Goal: Task Accomplishment & Management: Manage account settings

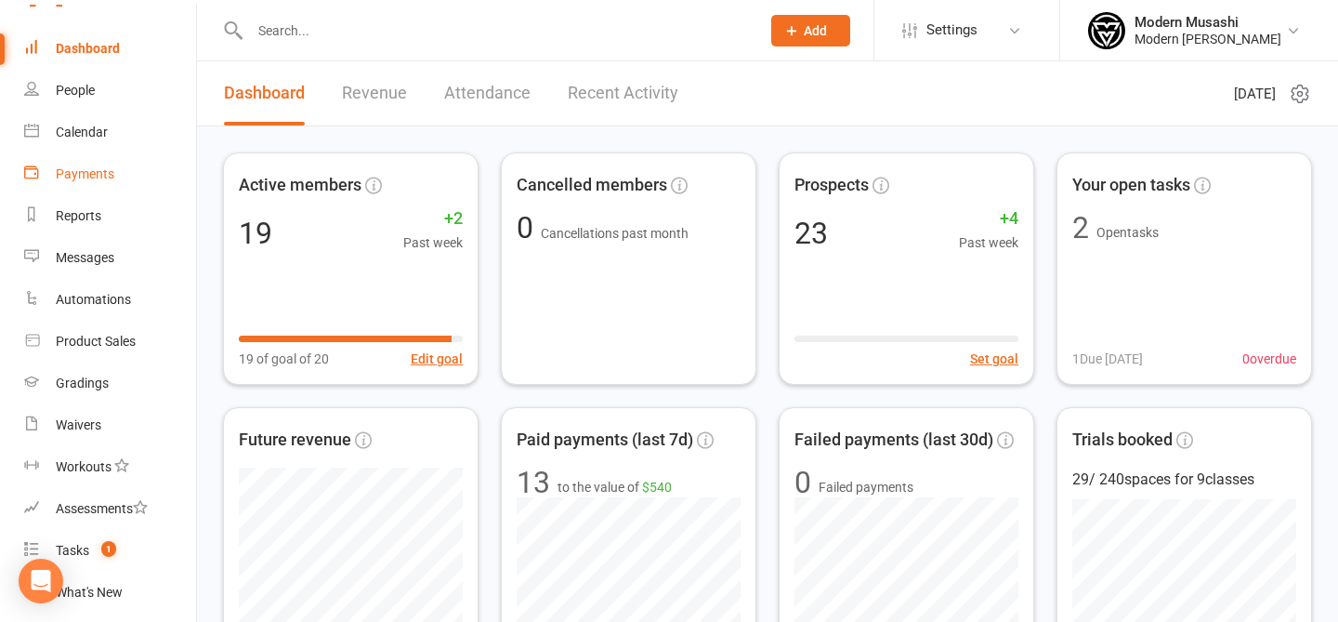
scroll to position [57, 0]
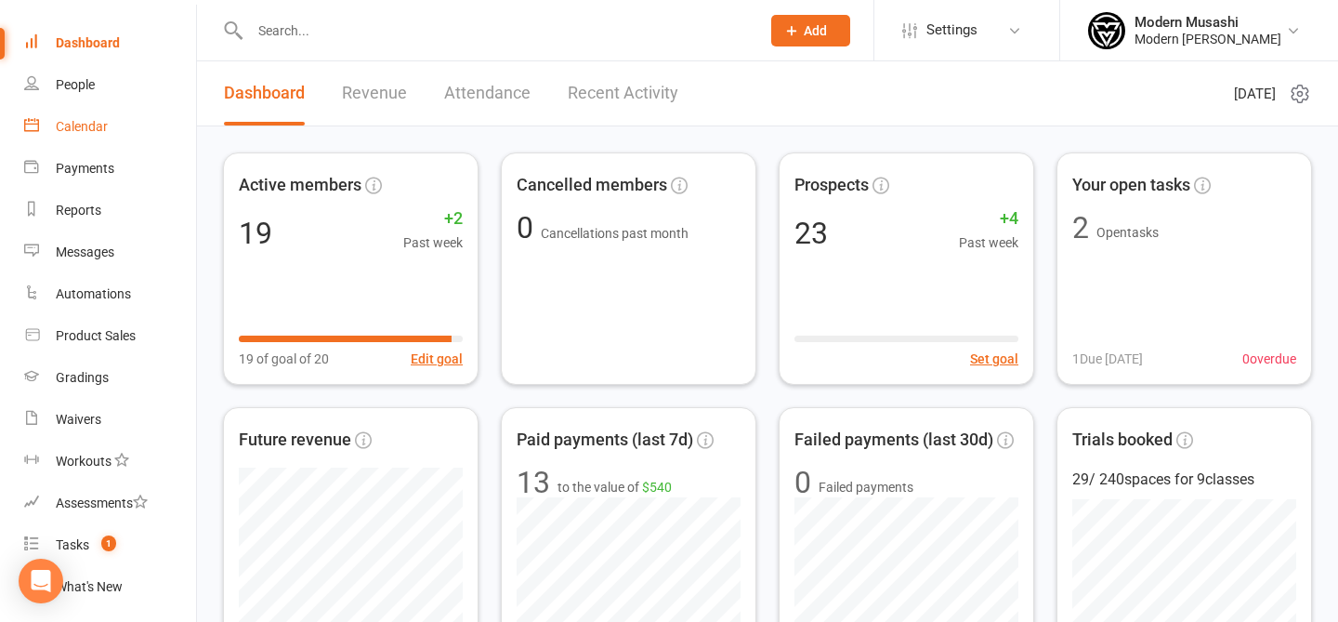
click at [138, 135] on link "Calendar" at bounding box center [110, 127] width 172 height 42
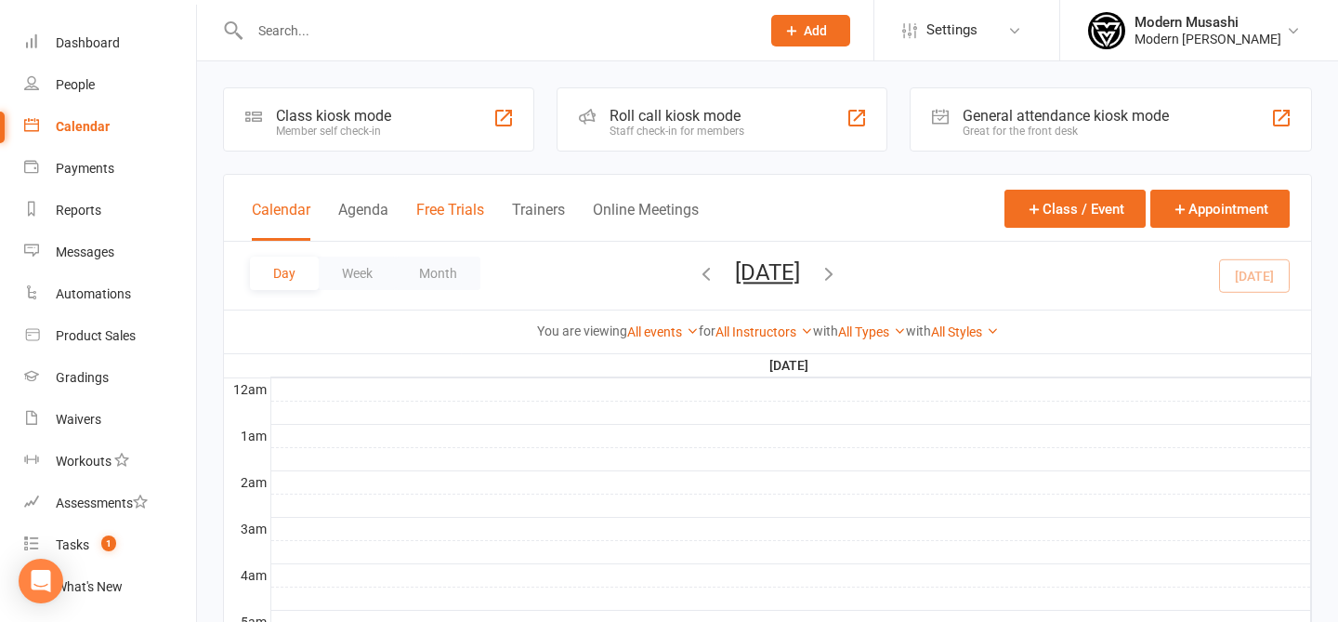
click at [479, 208] on button "Free Trials" at bounding box center [450, 221] width 68 height 40
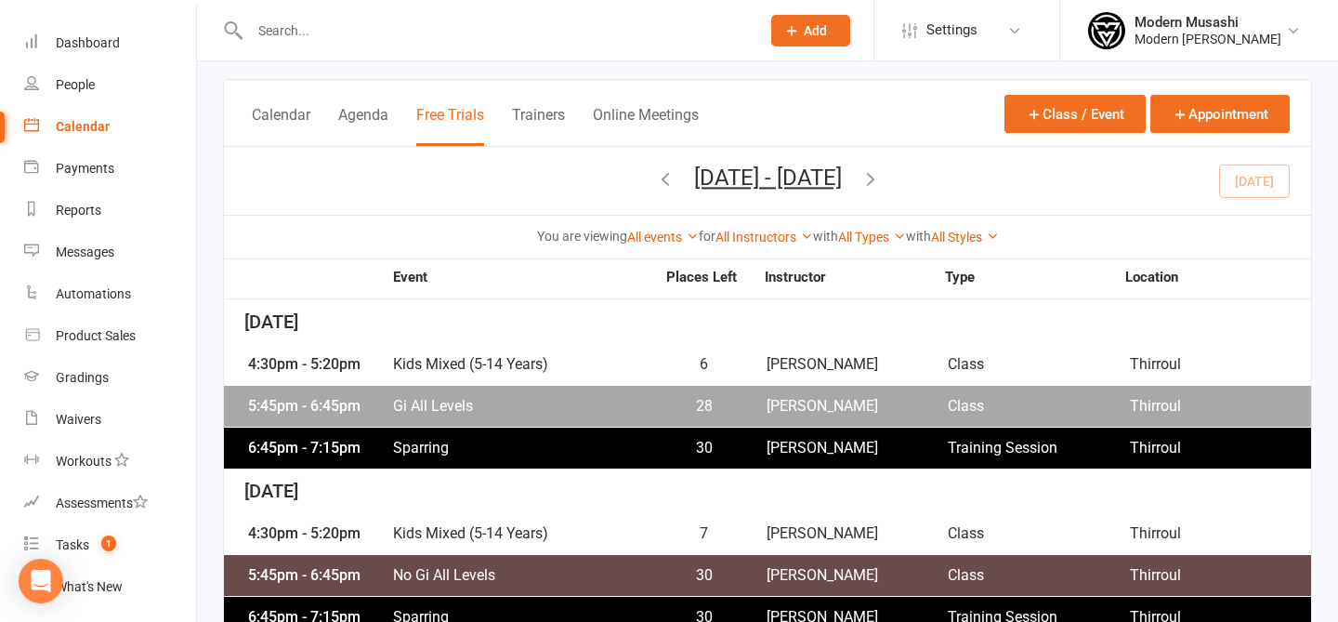
scroll to position [100, 0]
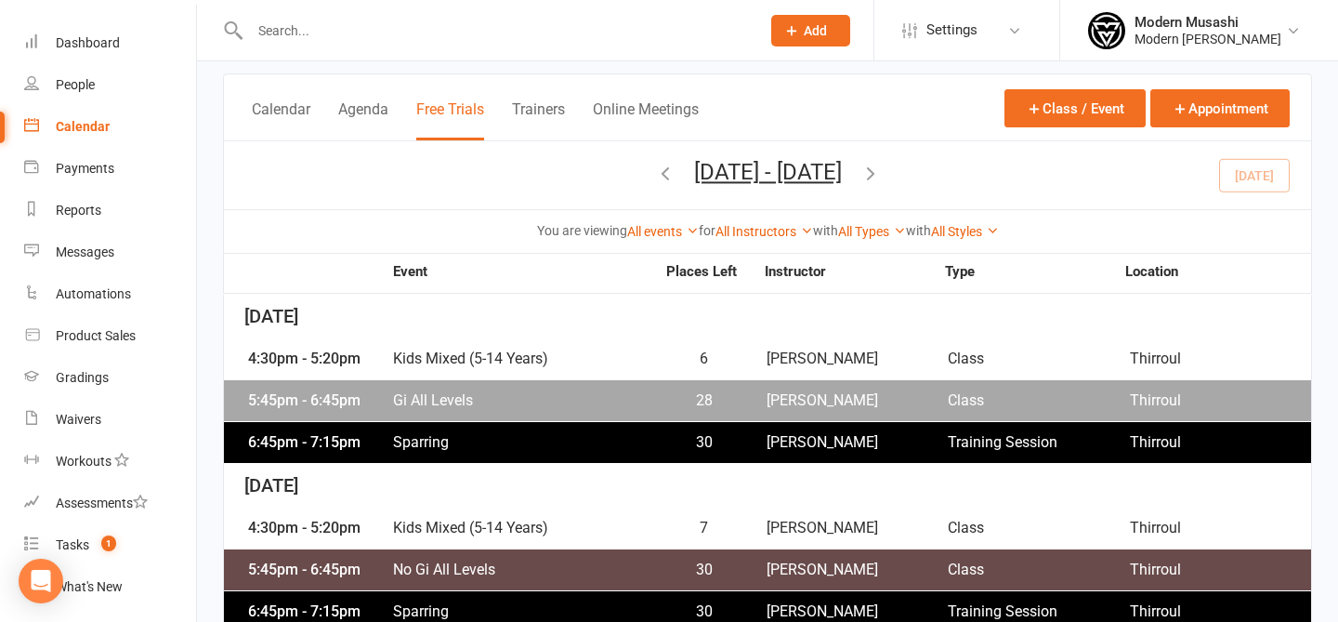
click at [531, 356] on span "Kids Mixed (5-14 Years)" at bounding box center [523, 358] width 263 height 15
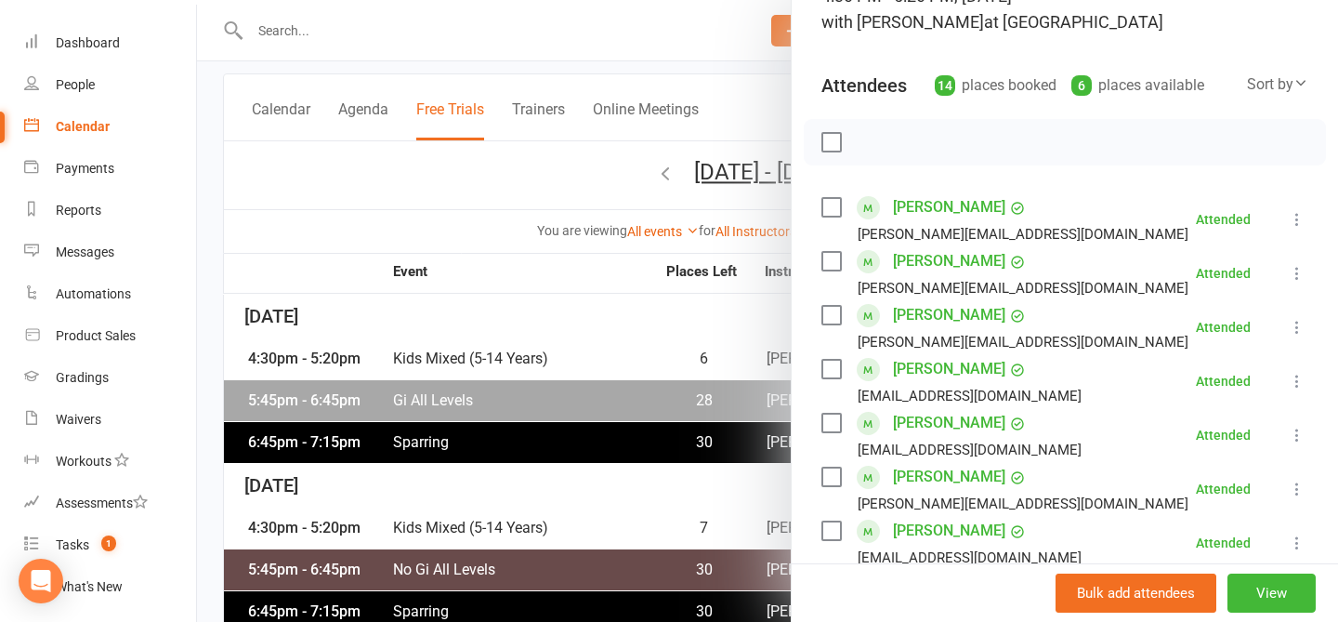
scroll to position [165, 0]
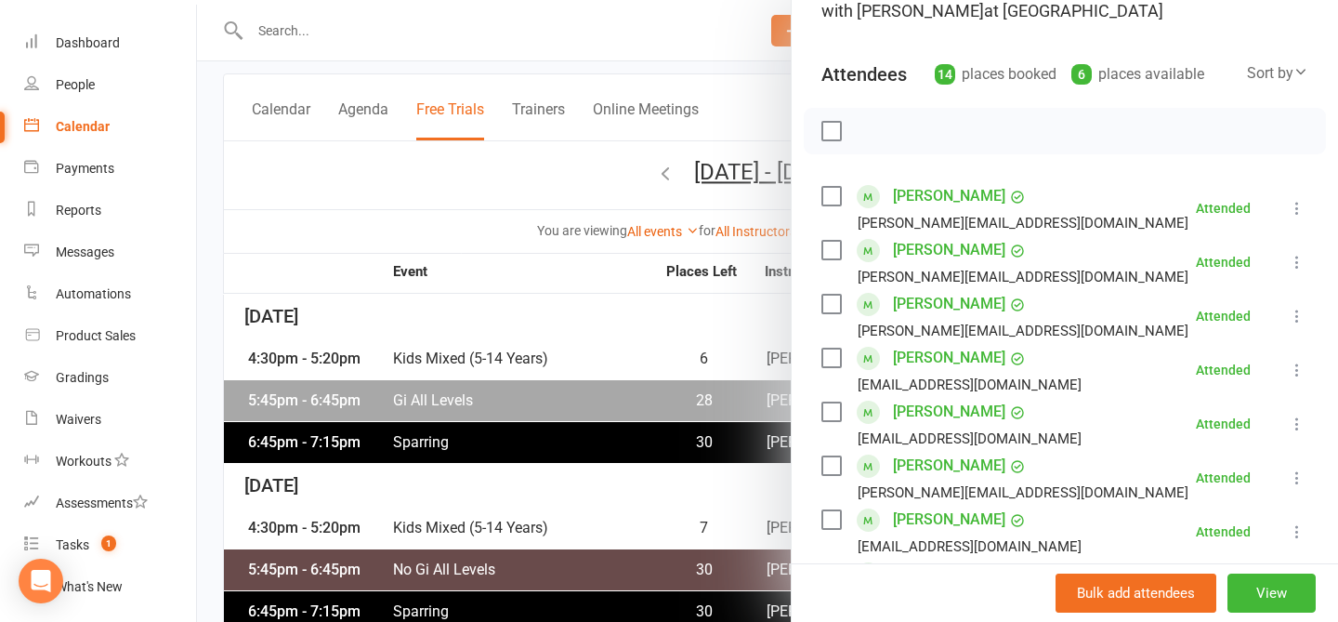
click at [517, 522] on div at bounding box center [767, 311] width 1141 height 622
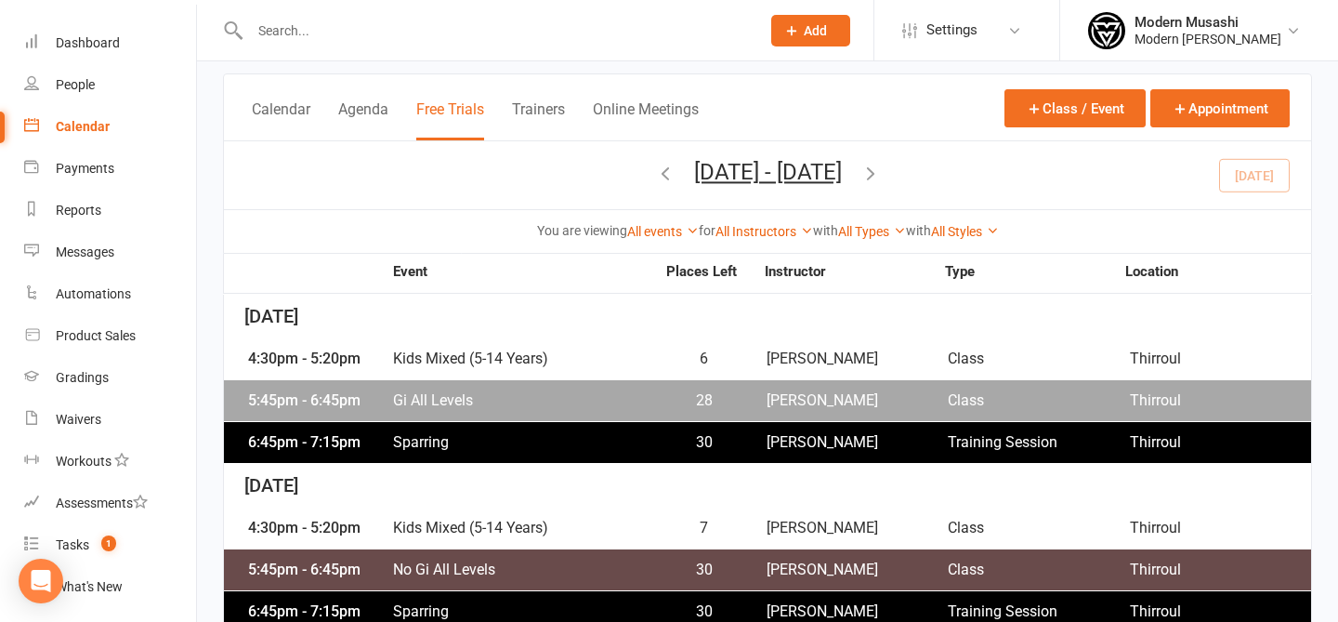
click at [517, 522] on span "Kids Mixed (5-14 Years)" at bounding box center [523, 528] width 263 height 15
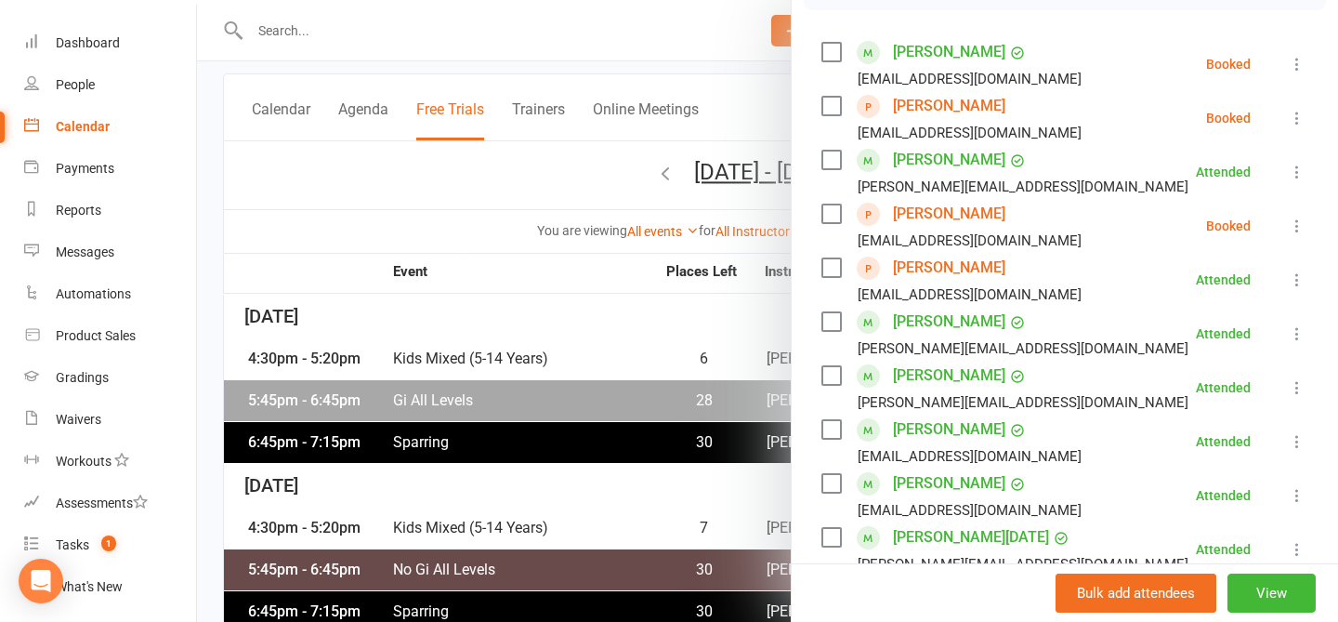
scroll to position [308, 0]
click at [1300, 233] on icon at bounding box center [1297, 227] width 19 height 19
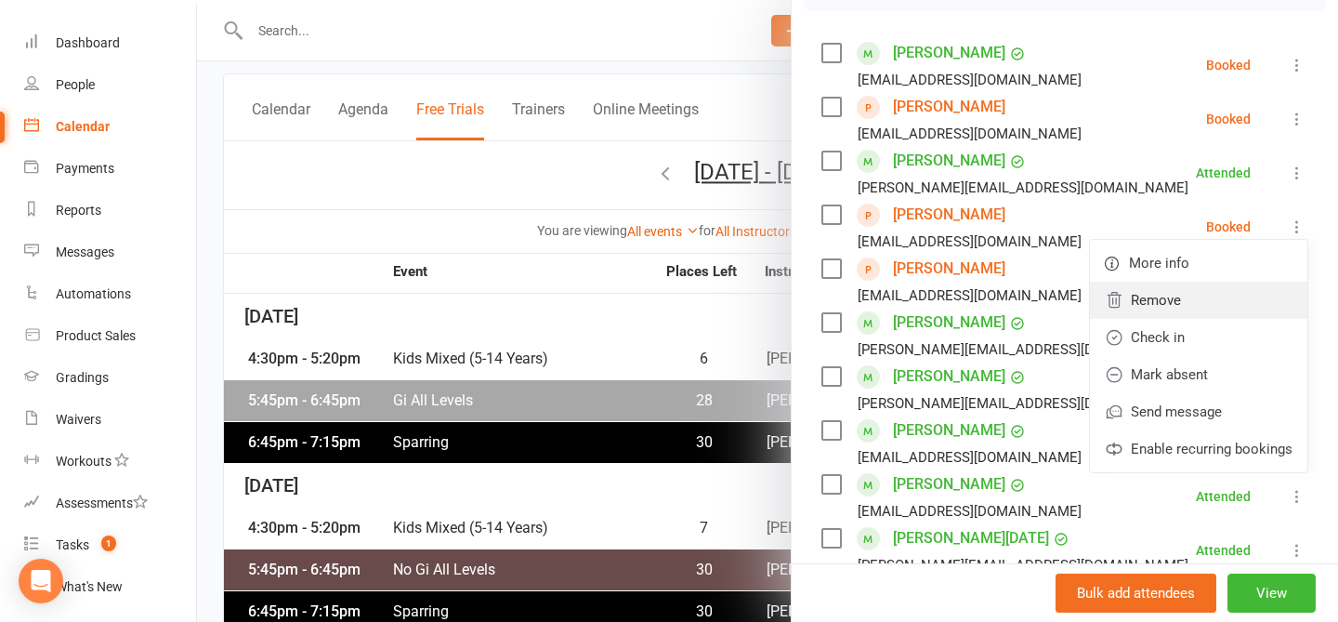
click at [1224, 308] on link "Remove" at bounding box center [1199, 300] width 218 height 37
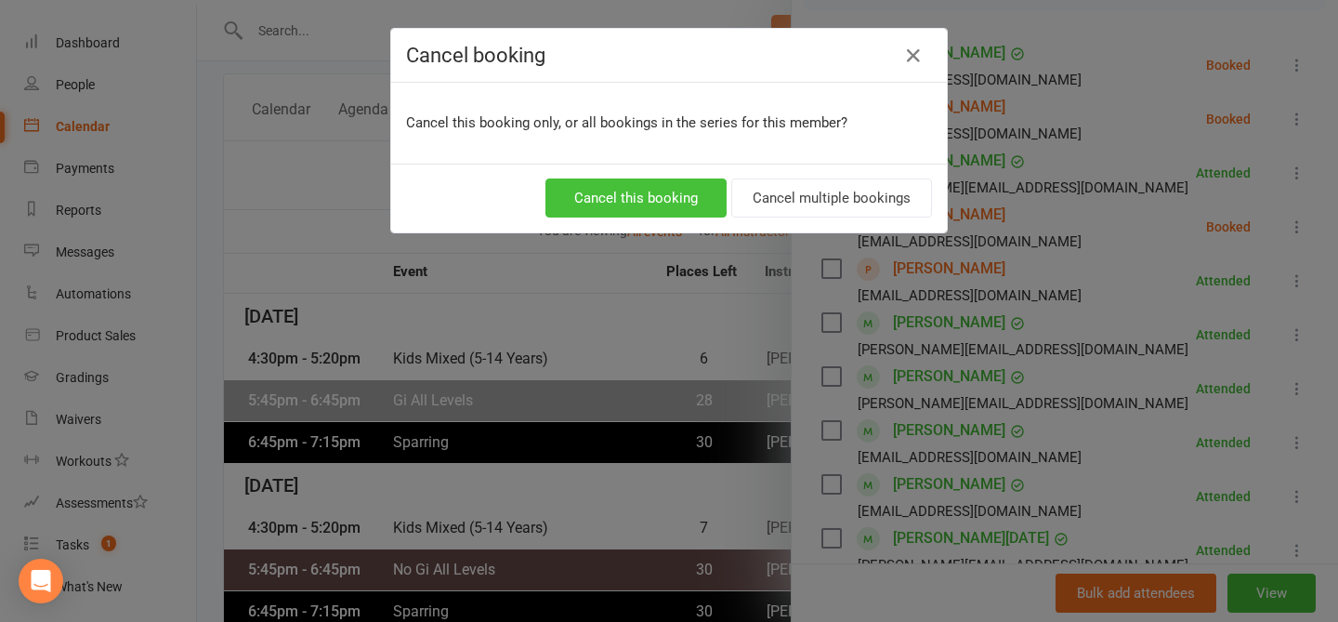
click at [679, 194] on button "Cancel this booking" at bounding box center [636, 197] width 181 height 39
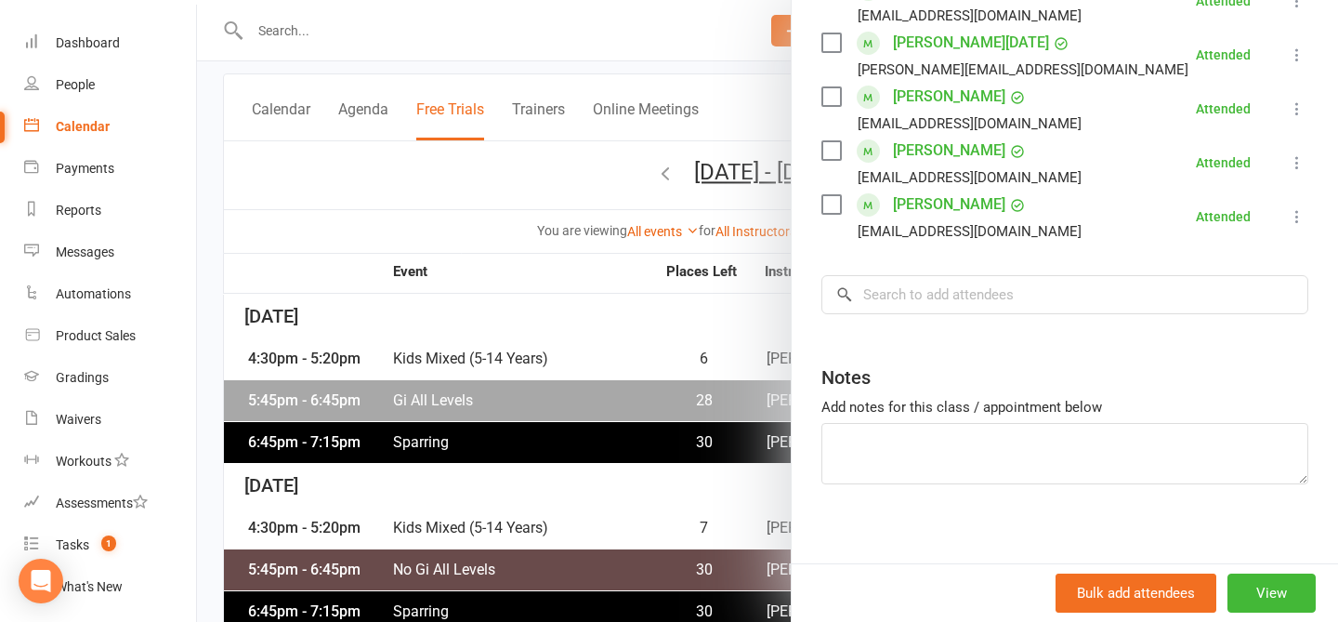
scroll to position [763, 0]
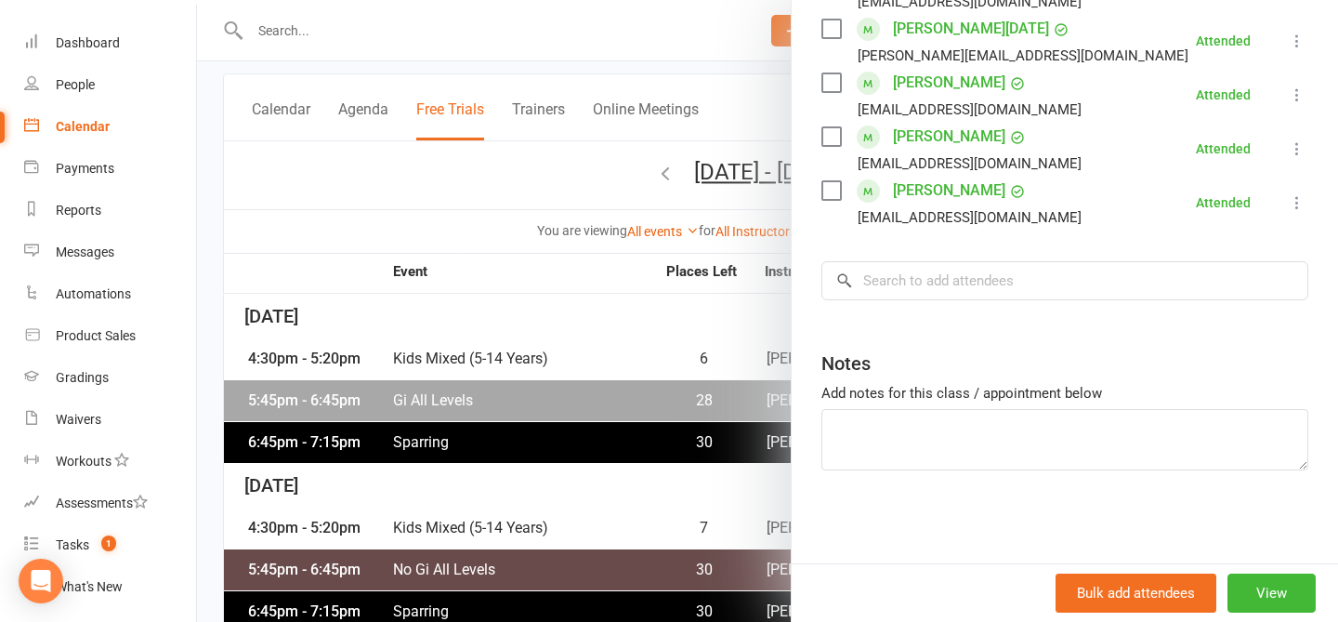
click at [673, 343] on div at bounding box center [767, 311] width 1141 height 622
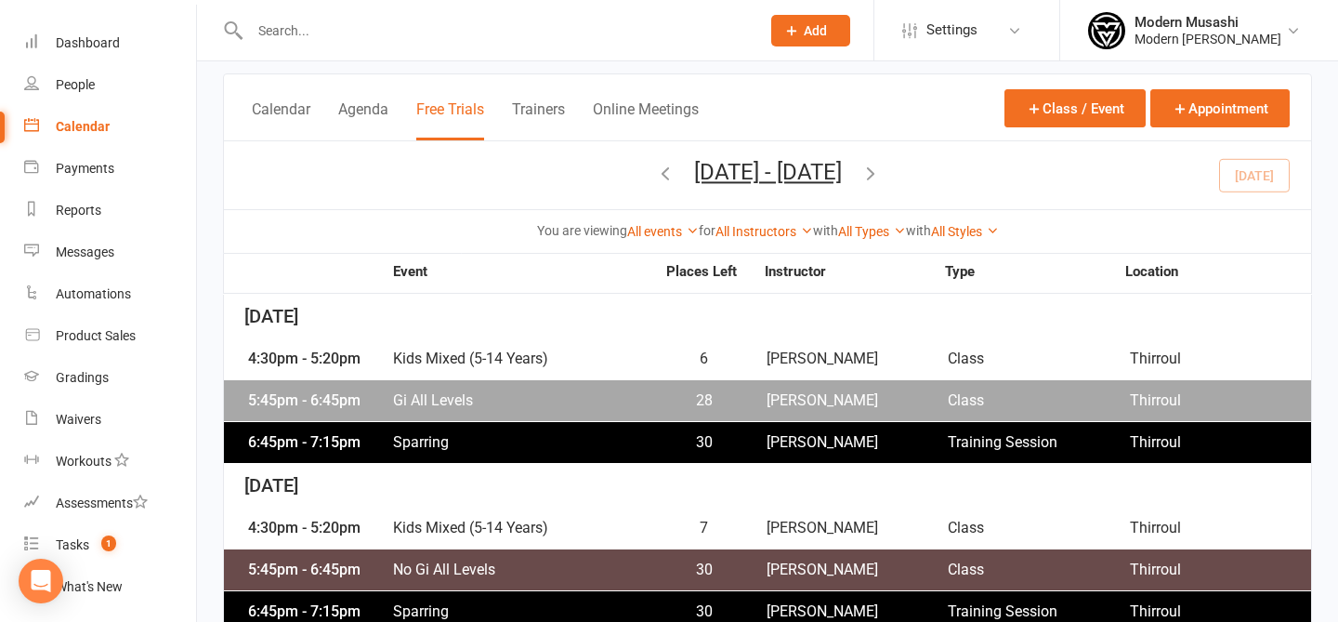
click at [705, 402] on span "28" at bounding box center [704, 400] width 98 height 15
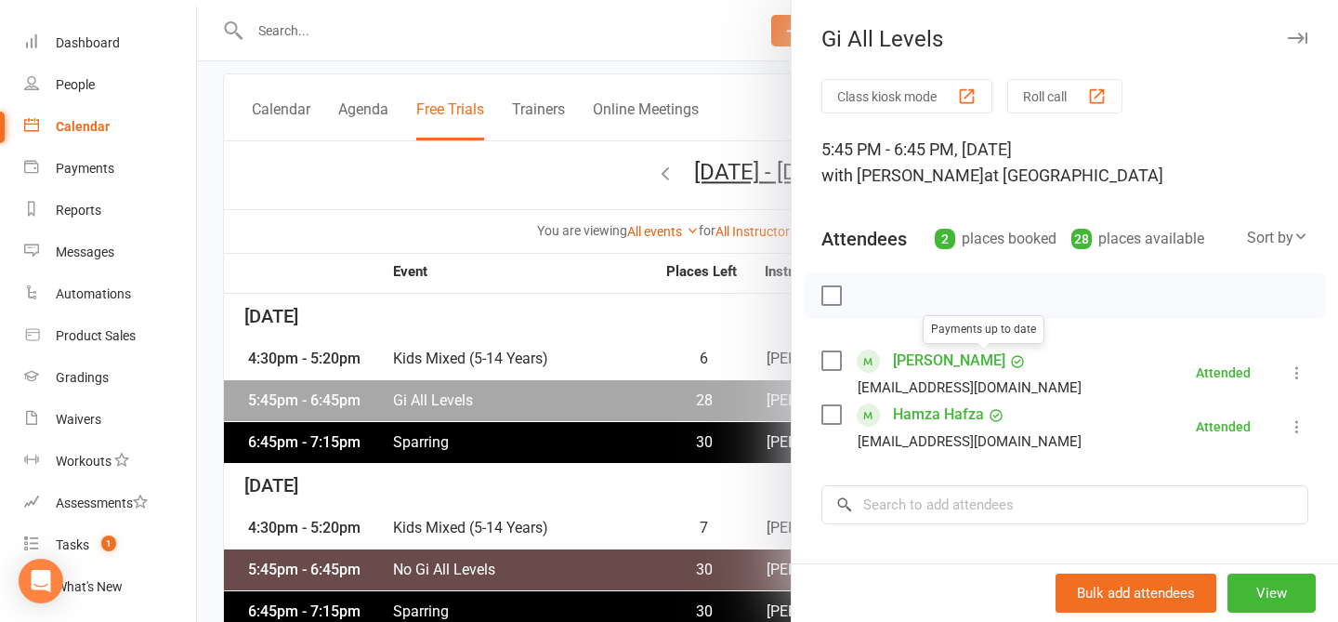
click at [521, 425] on div at bounding box center [767, 311] width 1141 height 622
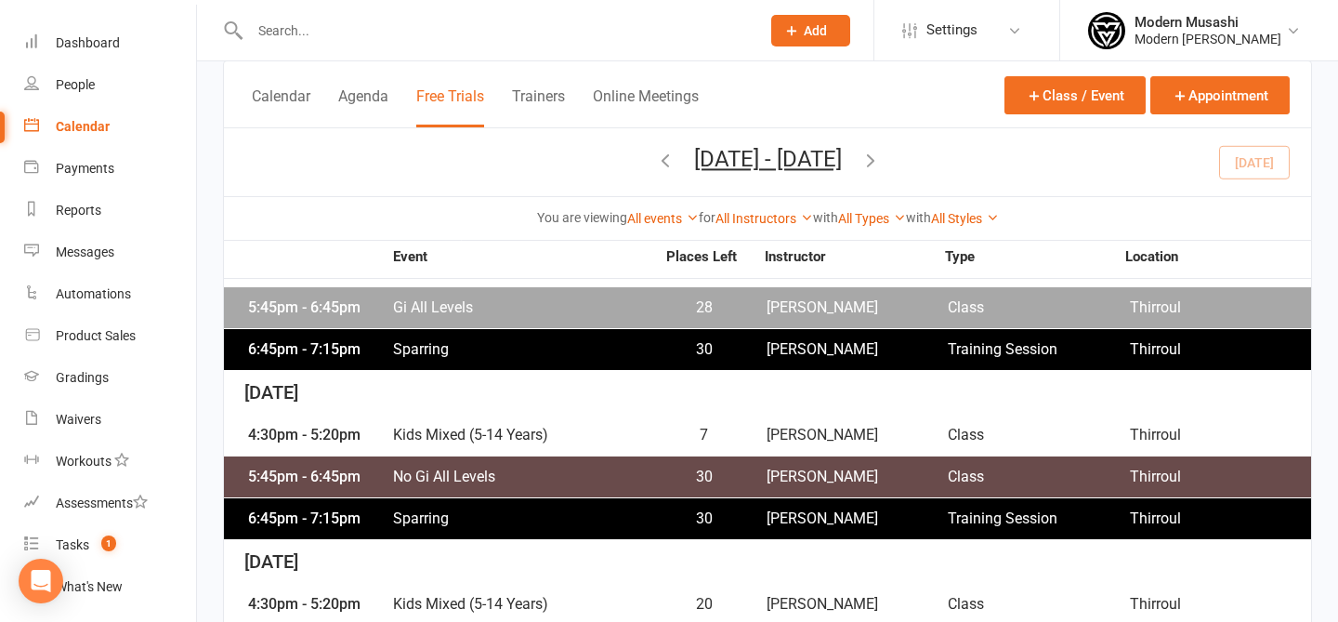
scroll to position [207, 0]
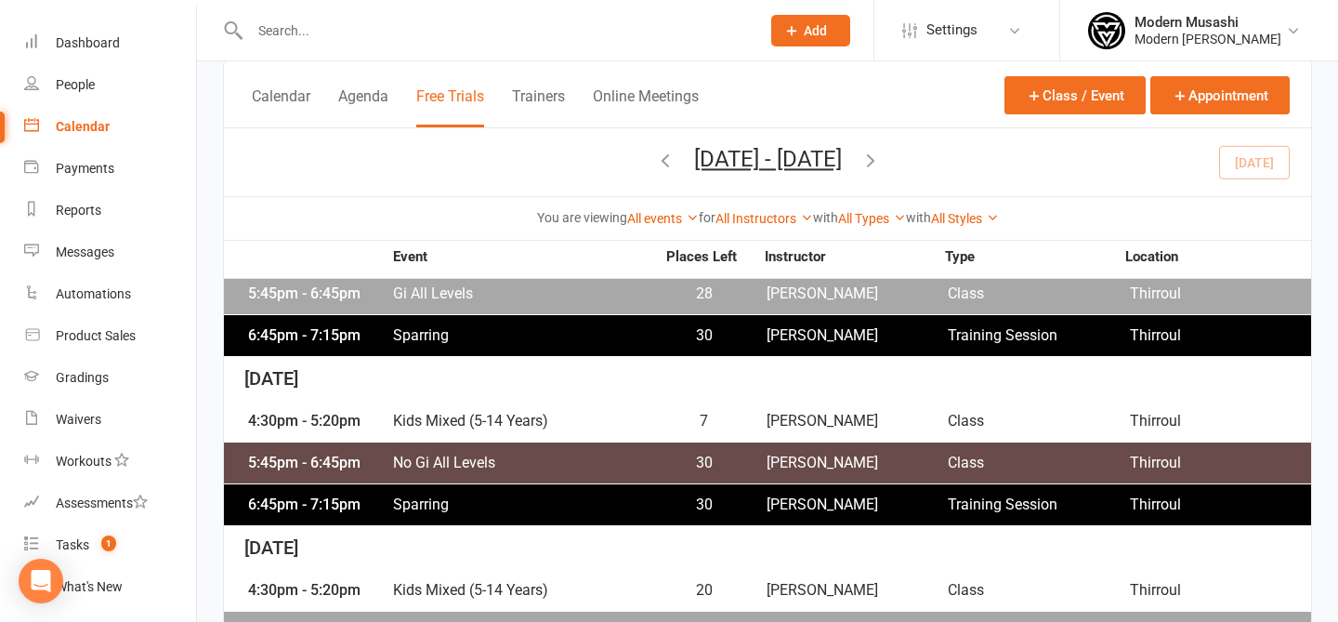
click at [494, 449] on div "5:45pm - 6:45pm No Gi All Levels 30 [PERSON_NAME] Class Thirroul" at bounding box center [768, 462] width 1088 height 41
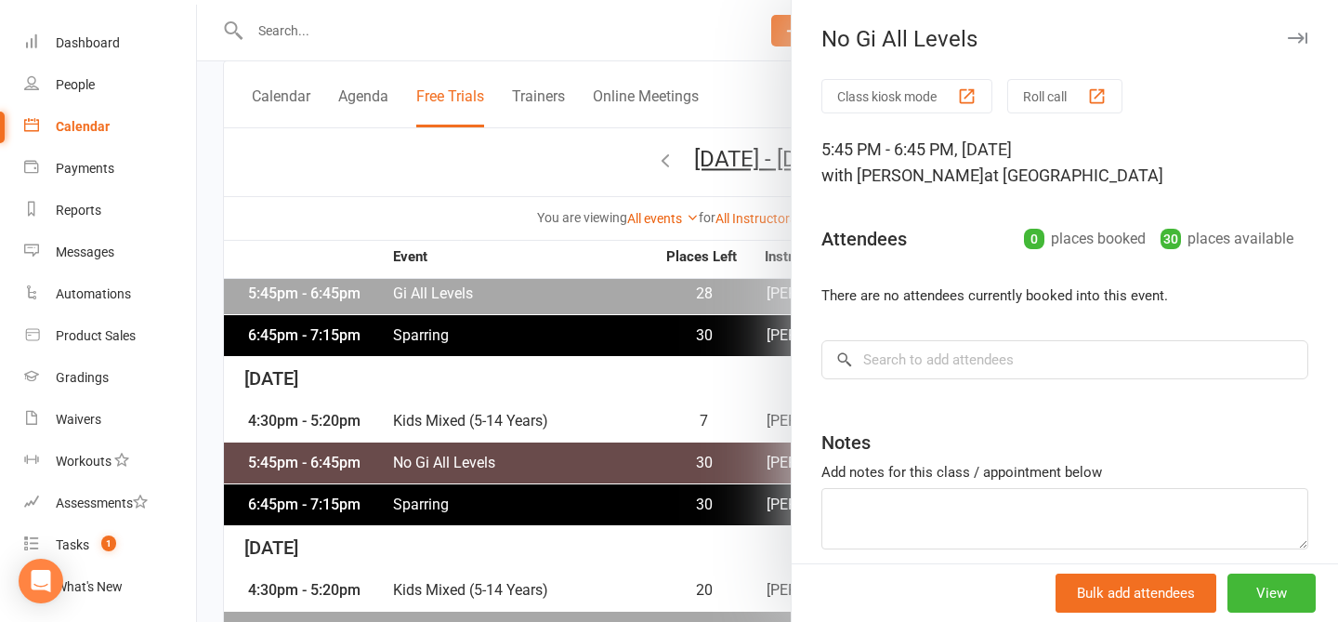
click at [505, 407] on div at bounding box center [767, 311] width 1141 height 622
